Goal: Information Seeking & Learning: Learn about a topic

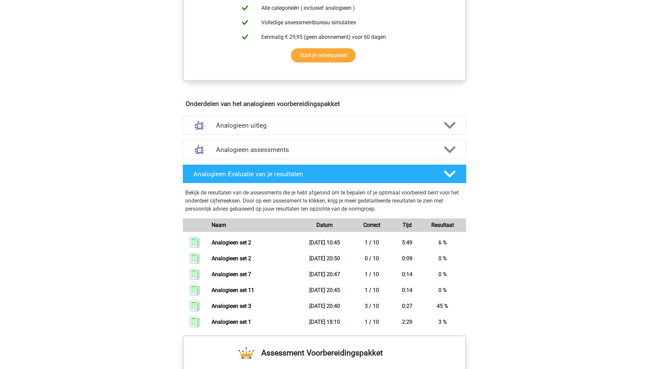
scroll to position [309, 0]
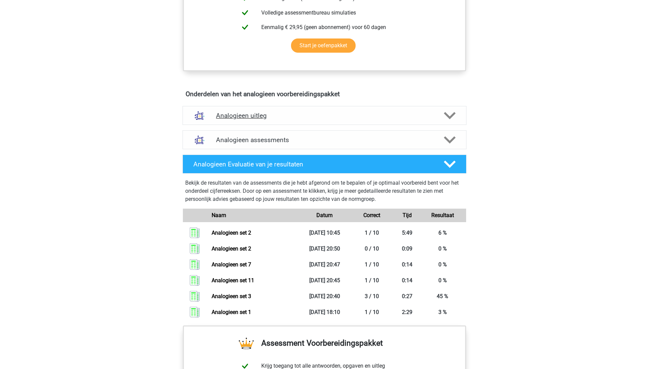
click at [253, 112] on h4 "Analogieen uitleg" at bounding box center [324, 116] width 217 height 8
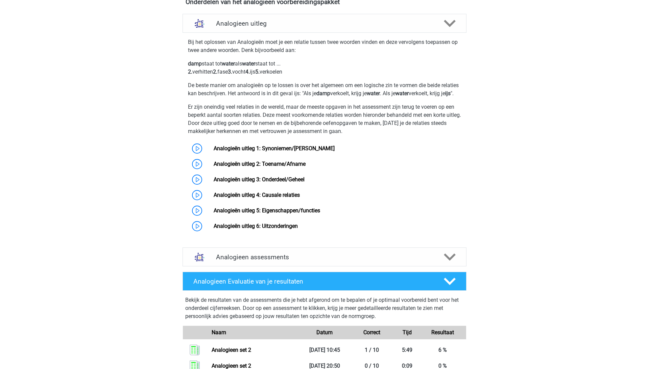
scroll to position [353, 0]
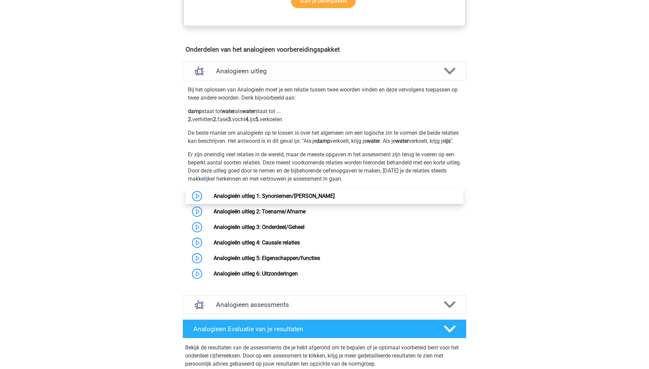
click at [272, 199] on link "Analogieën uitleg 1: Synoniemen/Antoniemen" at bounding box center [274, 196] width 121 height 6
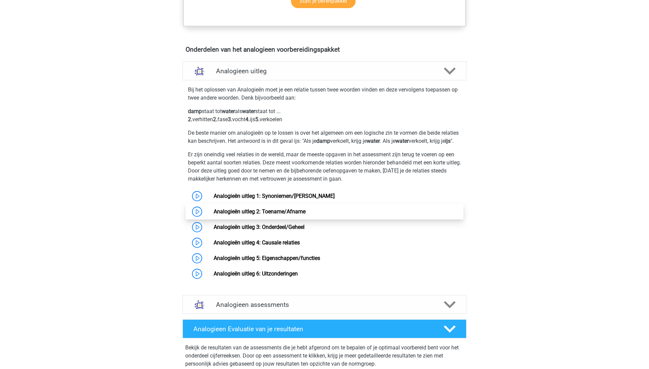
click at [305, 215] on link "Analogieën uitleg 2: Toename/Afname" at bounding box center [260, 211] width 92 height 6
click at [359, 145] on p "De beste manier om analogieën op te lossen is over het algemeen om een logische…" at bounding box center [324, 137] width 273 height 16
click at [261, 230] on link "Analogieën uitleg 3: Onderdeel/Geheel" at bounding box center [259, 227] width 91 height 6
click at [298, 215] on link "Analogieën uitleg 2: Toename/Afname" at bounding box center [260, 211] width 92 height 6
click at [296, 199] on link "Analogieën uitleg 1: Synoniemen/Antoniemen" at bounding box center [274, 196] width 121 height 6
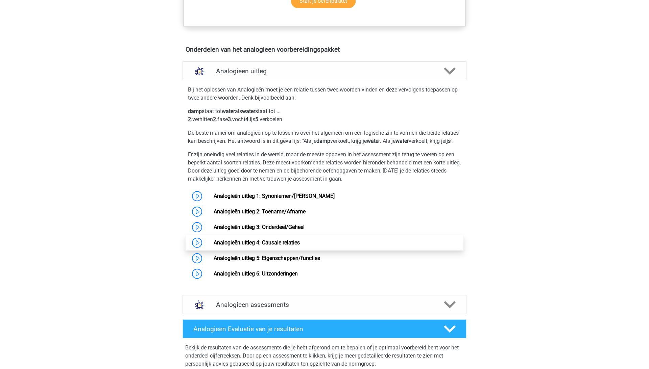
click at [261, 246] on link "Analogieën uitleg 4: Causale relaties" at bounding box center [257, 243] width 86 height 6
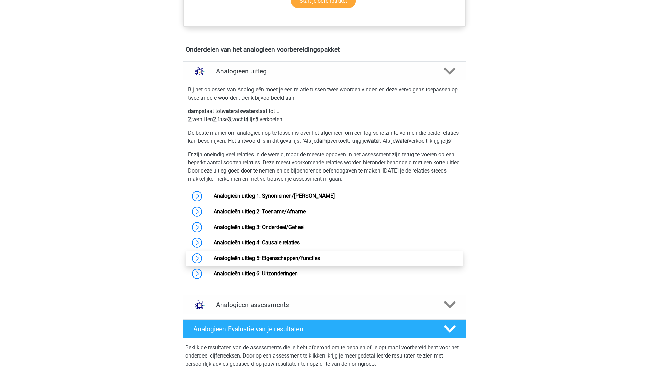
click at [304, 260] on link "Analogieën uitleg 5: Eigenschappen/functies" at bounding box center [267, 258] width 106 height 6
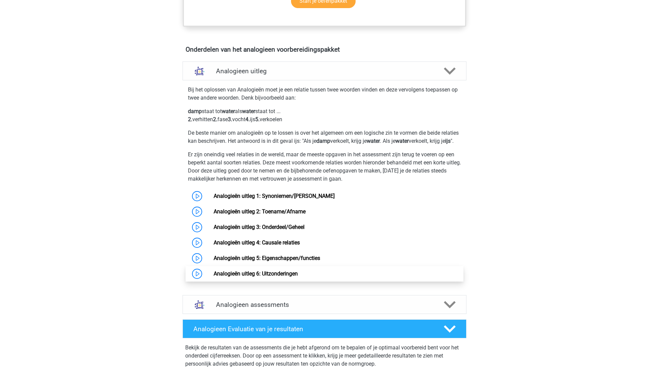
click at [283, 277] on link "Analogieën uitleg 6: Uitzonderingen" at bounding box center [256, 274] width 84 height 6
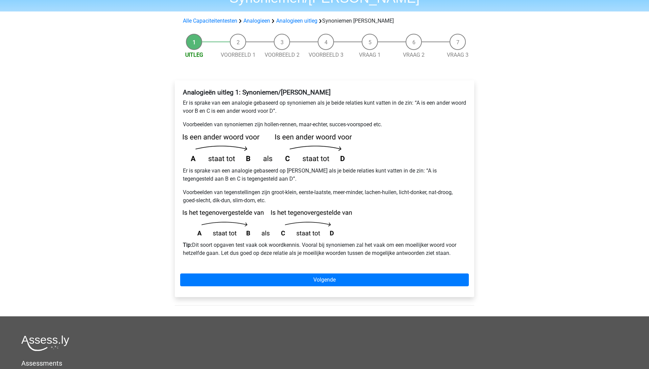
scroll to position [52, 0]
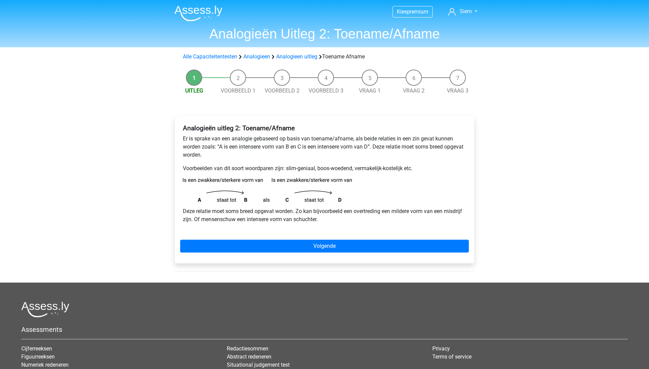
click at [262, 172] on p "Voorbeelden van dit soort woordparen zijn: slim-geniaal, boos-woedend, vermakel…" at bounding box center [324, 169] width 283 height 8
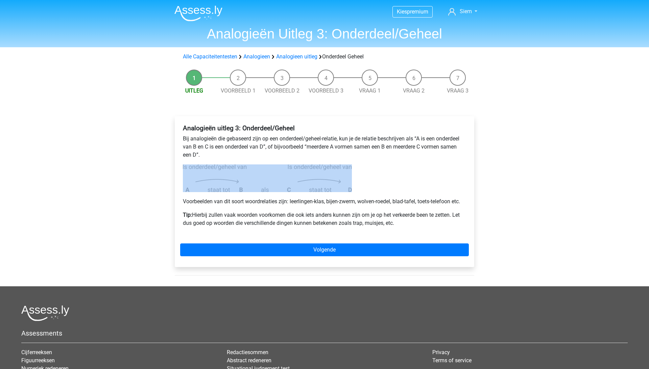
drag, startPoint x: 181, startPoint y: 165, endPoint x: 372, endPoint y: 183, distance: 191.8
click at [372, 183] on div "Analogieën uitleg 3: Onderdeel/Geheel Bij analogieën die gebaseerd zijn op een …" at bounding box center [324, 179] width 289 height 114
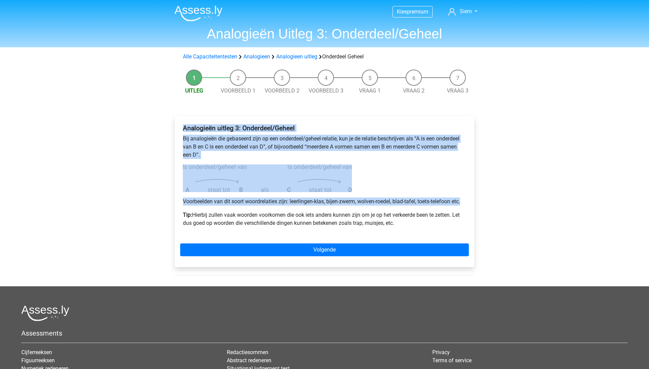
drag, startPoint x: 179, startPoint y: 126, endPoint x: 466, endPoint y: 202, distance: 297.3
click at [466, 202] on div "Analogieën uitleg 3: Onderdeel/Geheel Bij analogieën die gebaseerd zijn op een …" at bounding box center [324, 191] width 299 height 151
copy div "Analogieën uitleg 3: Onderdeel/Geheel Bij analogieën die gebaseerd zijn op een …"
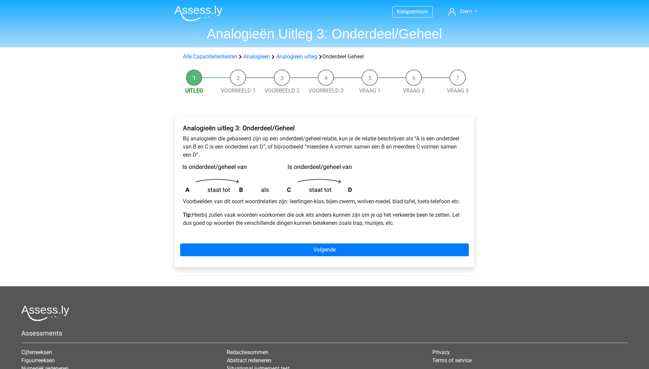
click at [442, 106] on div "Analogieën uitleg 3: Onderdeel/Geheel Bij analogieën die gebaseerd zijn op een …" at bounding box center [324, 195] width 310 height 184
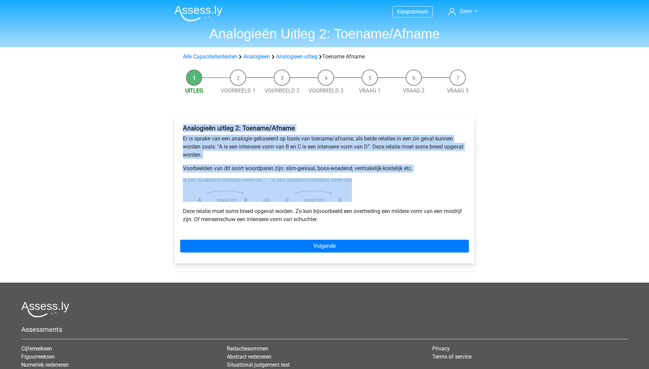
drag, startPoint x: 179, startPoint y: 127, endPoint x: 355, endPoint y: 195, distance: 188.1
click at [355, 195] on div "Analogieën uitleg 2: Toename/Afname Er is sprake van een analogie gebaseerd op …" at bounding box center [324, 189] width 299 height 147
copy div "Analogieën uitleg 2: Toename/Afname Er is sprake van een analogie gebaseerd op …"
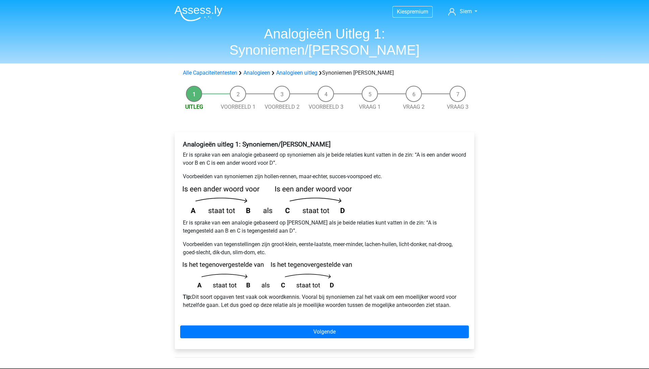
drag, startPoint x: 182, startPoint y: 160, endPoint x: 435, endPoint y: 295, distance: 286.6
click at [435, 295] on div "Analogieën uitleg 1: Synoniemen/Antoniemen Er is sprake van een analogie gebase…" at bounding box center [324, 228] width 289 height 180
click at [469, 298] on div "Analogieën uitleg 1: Synoniemen/Antoniemen Er is sprake van een analogie gebase…" at bounding box center [324, 240] width 299 height 217
drag, startPoint x: 453, startPoint y: 287, endPoint x: 180, endPoint y: 162, distance: 300.7
click at [180, 162] on div "Analogieën uitleg 1: Synoniemen/Antoniemen Er is sprake van een analogie gebase…" at bounding box center [324, 228] width 289 height 180
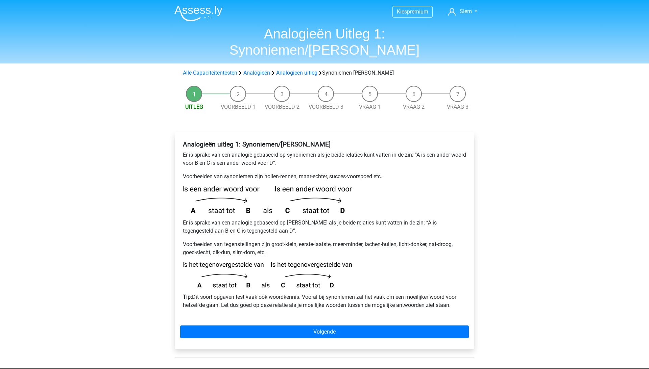
copy div "Voorbeelden van synoniemen zijn hollen-rennen, maar-echter, succes-voorspoed et…"
click at [127, 134] on div "Kies premium Siem siemdumaine@outlook.com" at bounding box center [324, 273] width 649 height 547
click at [183, 141] on b "Analogieën uitleg 1: Synoniemen/Antoniemen" at bounding box center [257, 145] width 148 height 8
drag, startPoint x: 183, startPoint y: 127, endPoint x: 456, endPoint y: 294, distance: 319.4
click at [456, 294] on div "Analogieën uitleg 1: Synoniemen/Antoniemen Er is sprake van een analogie gebase…" at bounding box center [324, 228] width 289 height 180
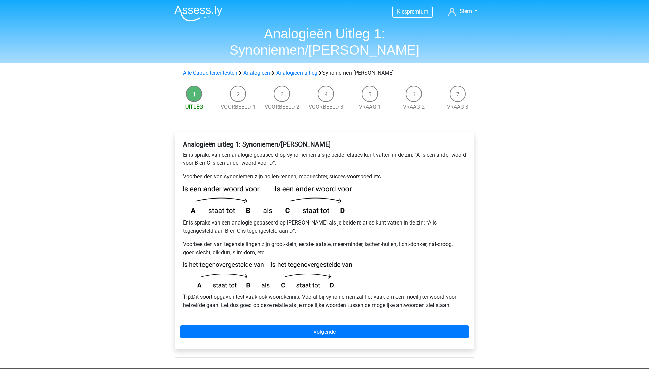
copy div "Analogieën uitleg 1: Synoniemen/Antoniemen Er is sprake van een analogie gebase…"
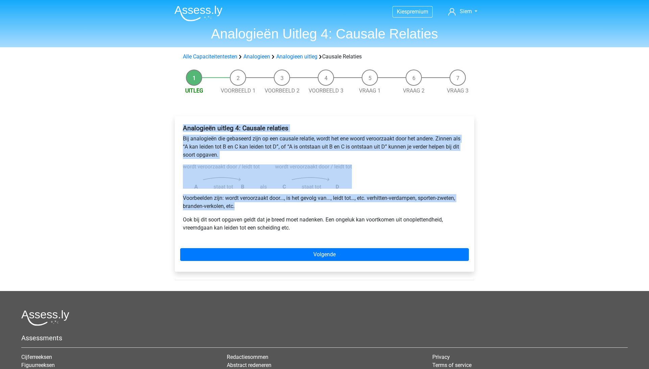
drag, startPoint x: 183, startPoint y: 124, endPoint x: 300, endPoint y: 209, distance: 144.5
click at [300, 209] on div "Analogieën uitleg 4: Causale relaties Bij analogieën die gebaseerd zijn op een …" at bounding box center [324, 181] width 289 height 119
copy div "Analogieën uitleg 4: Causale relaties Bij analogieën die gebaseerd zijn op een …"
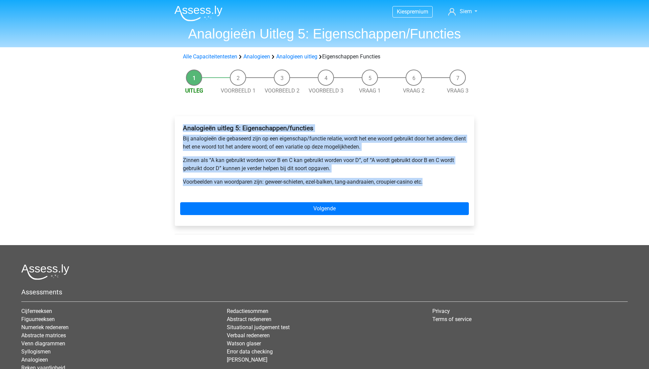
drag, startPoint x: 183, startPoint y: 126, endPoint x: 442, endPoint y: 185, distance: 266.2
click at [442, 185] on div "Analogieën uitleg 5: Eigenschappen/functies Bij analogieën die gebaseerd zijn o…" at bounding box center [324, 158] width 289 height 73
copy div "Analogieën uitleg 5: Eigenschappen/functies Bij analogieën die gebaseerd zijn o…"
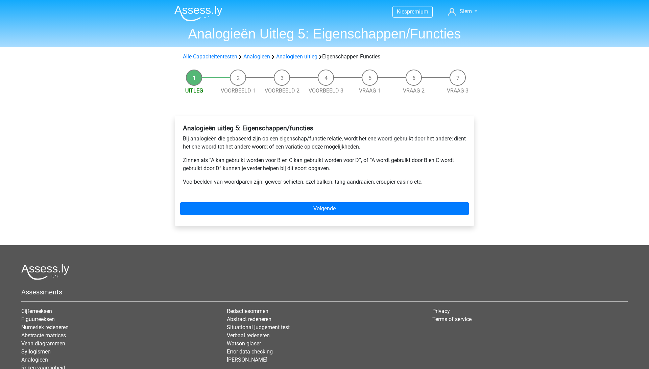
click at [129, 89] on div "Kies premium Siem [EMAIL_ADDRESS][DOMAIN_NAME]" at bounding box center [324, 212] width 649 height 424
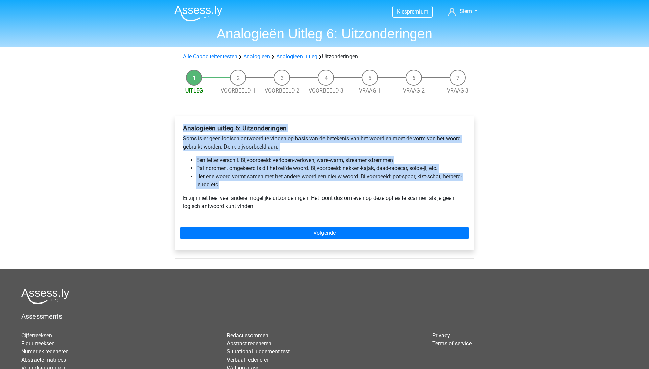
drag, startPoint x: 183, startPoint y: 126, endPoint x: 250, endPoint y: 185, distance: 89.5
click at [250, 185] on div "Analogieën uitleg 6: Uitzonderingen Soms is er geen logisch antwoord te vinden …" at bounding box center [324, 170] width 289 height 97
copy div "Analogieën uitleg 6: Uitzonderingen Soms is er geen logisch antwoord te vinden …"
